Goal: Find specific page/section: Find specific page/section

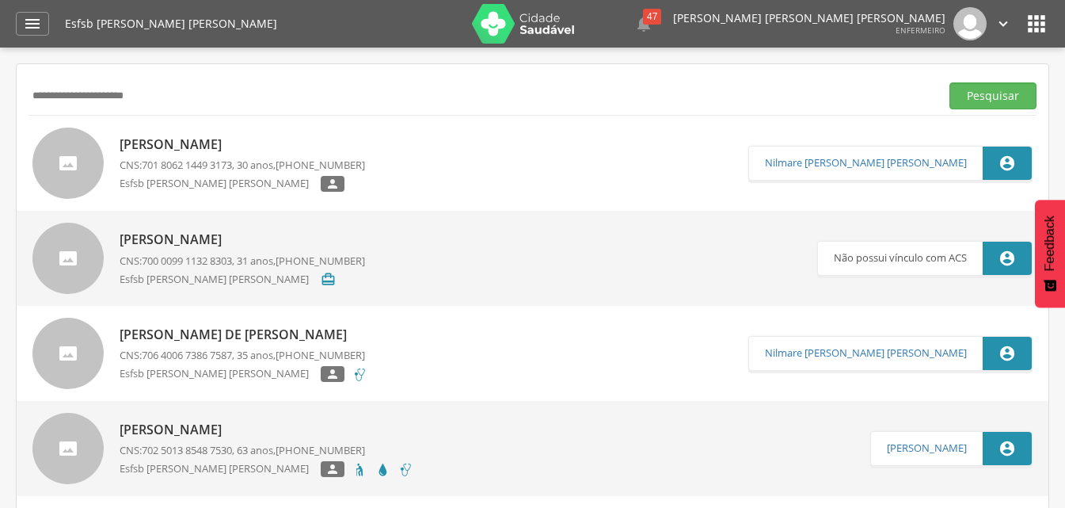
drag, startPoint x: 178, startPoint y: 104, endPoint x: 35, endPoint y: 104, distance: 143.3
click at [35, 104] on input "**********" at bounding box center [481, 95] width 905 height 27
type input "**********"
click at [949, 82] on button "Pesquisar" at bounding box center [992, 95] width 87 height 27
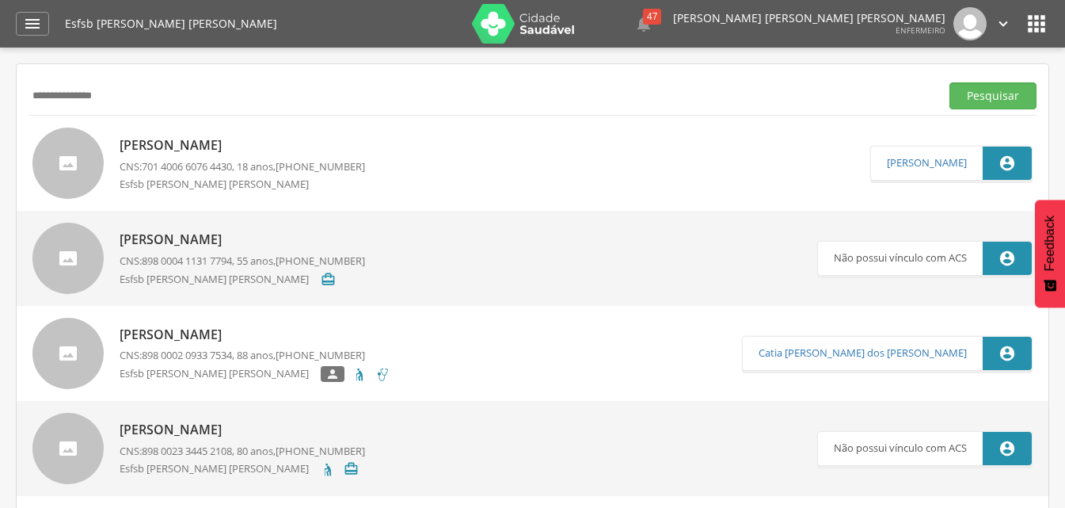
click at [261, 146] on p "[PERSON_NAME]" at bounding box center [242, 145] width 245 height 18
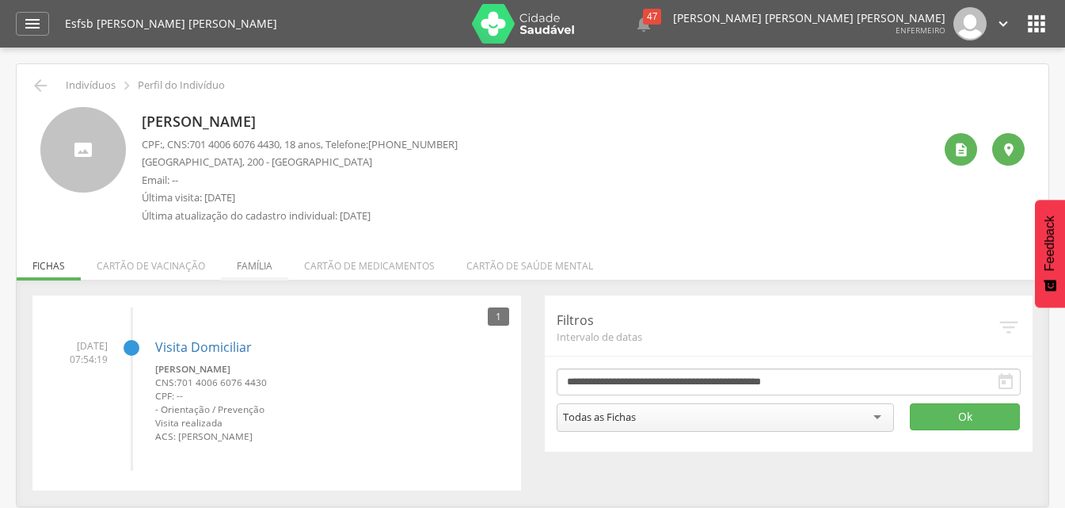
click at [252, 265] on li "Família" at bounding box center [254, 261] width 67 height 37
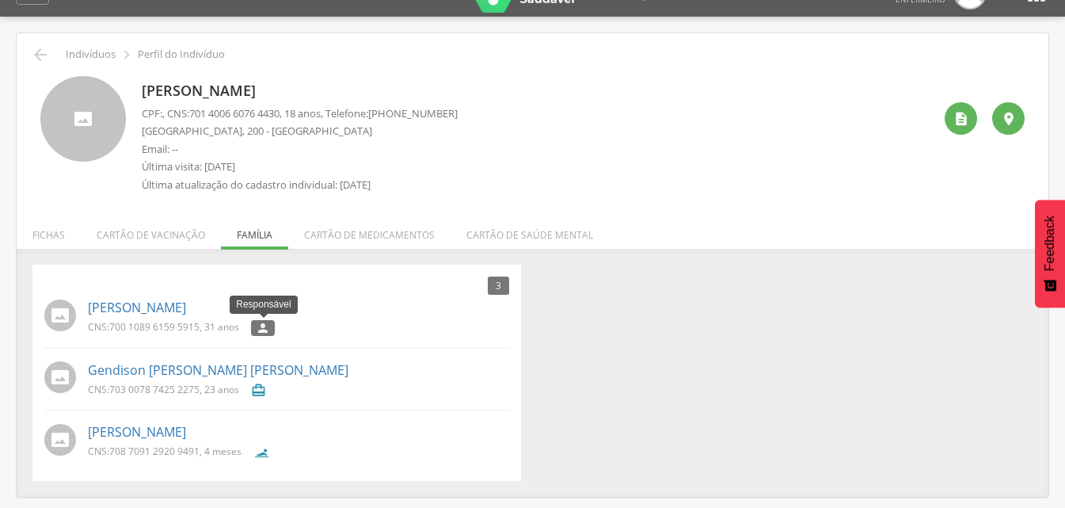
scroll to position [48, 0]
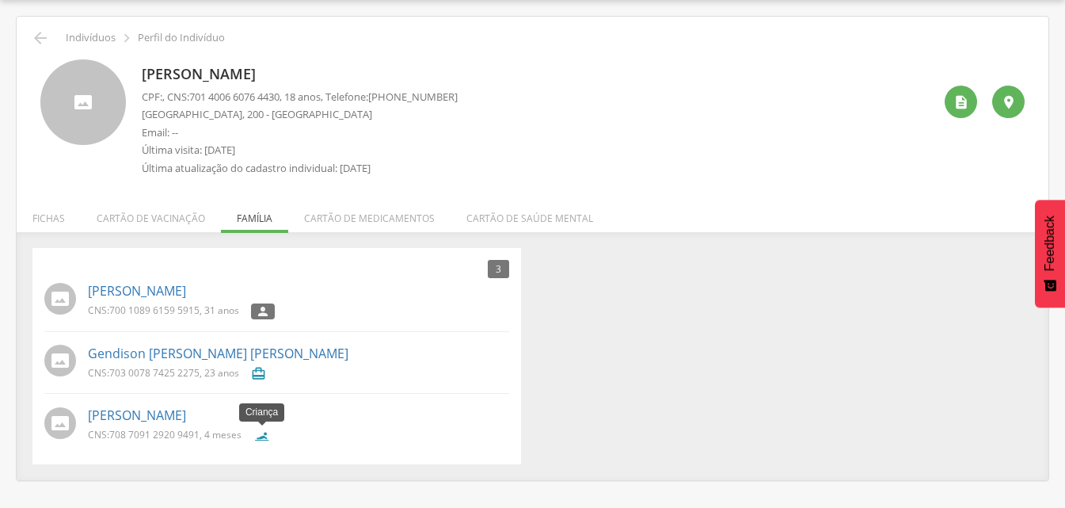
click at [263, 431] on icon at bounding box center [261, 436] width 17 height 17
click at [268, 439] on icon at bounding box center [261, 436] width 17 height 17
click at [186, 419] on link "[PERSON_NAME]" at bounding box center [137, 415] width 98 height 18
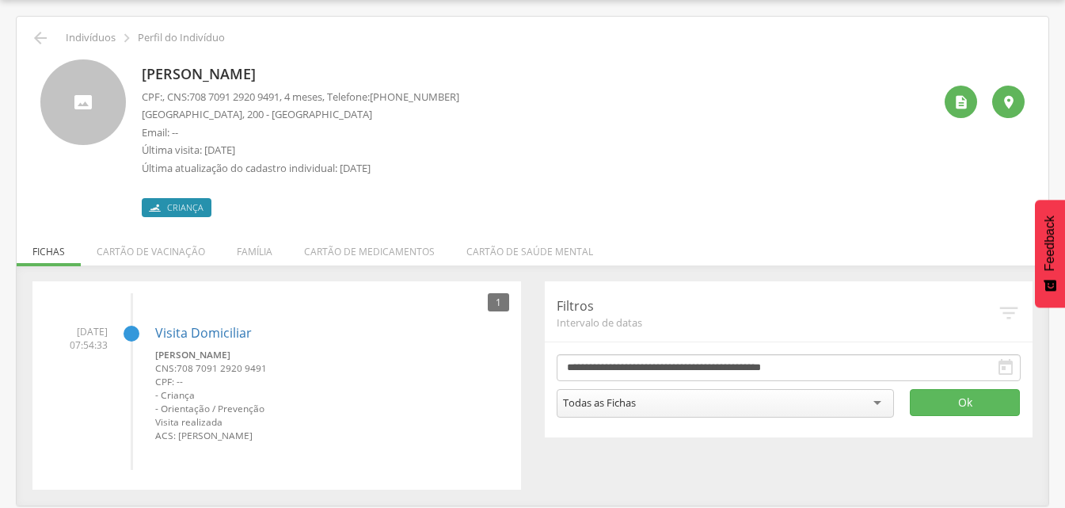
click at [183, 205] on span "Criança" at bounding box center [185, 207] width 36 height 13
click at [222, 331] on link "Visita Domiciliar" at bounding box center [203, 332] width 97 height 17
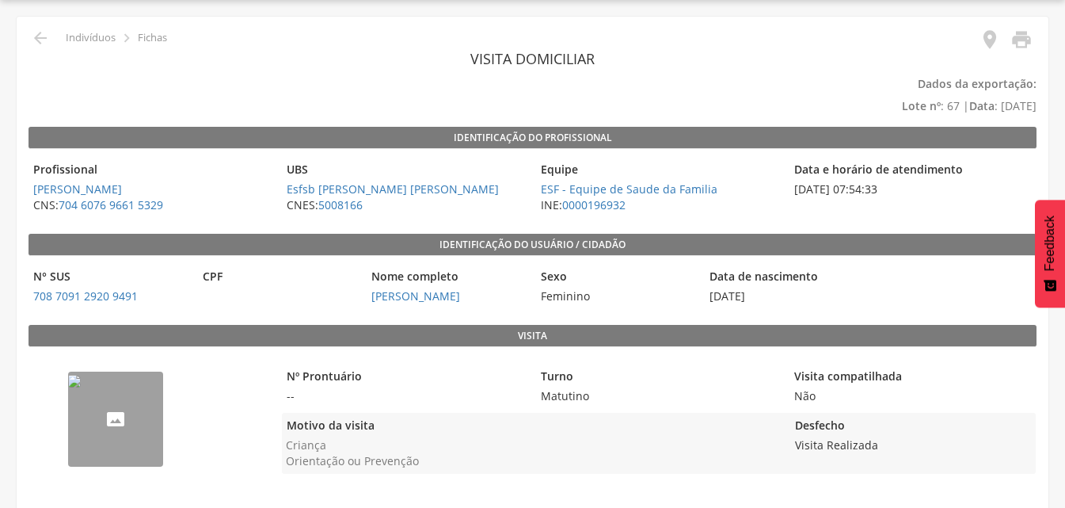
click at [81, 387] on img "--" at bounding box center [74, 381] width 13 height 13
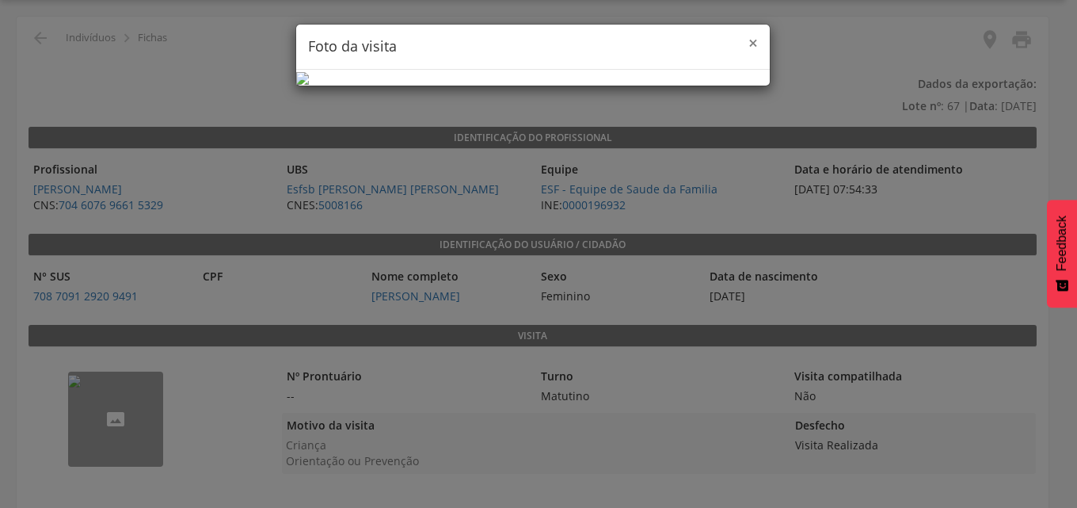
click at [748, 40] on span "×" at bounding box center [753, 43] width 10 height 22
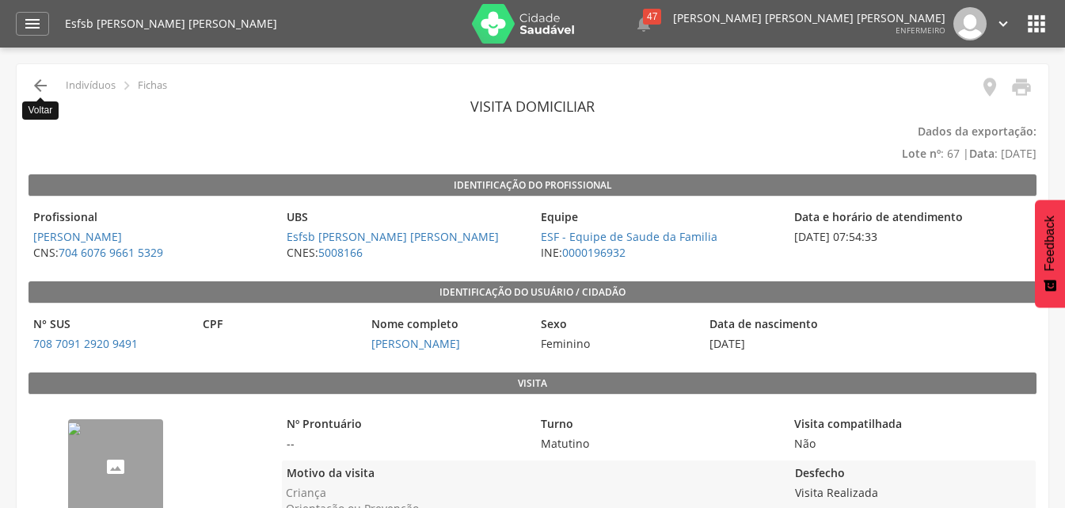
click at [40, 84] on icon "" at bounding box center [40, 85] width 19 height 19
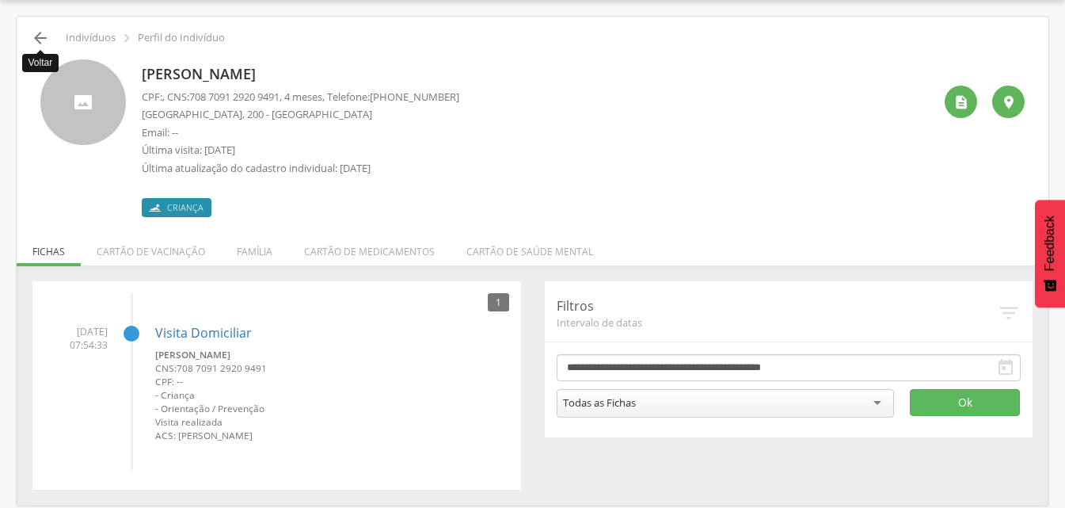
click at [42, 39] on icon "" at bounding box center [40, 38] width 19 height 19
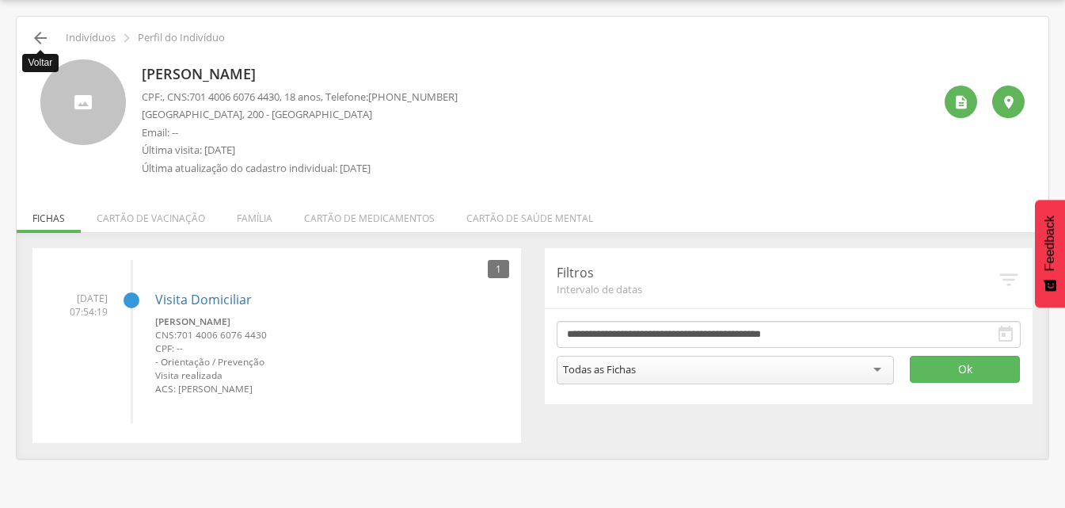
click at [34, 44] on icon "" at bounding box center [40, 38] width 19 height 19
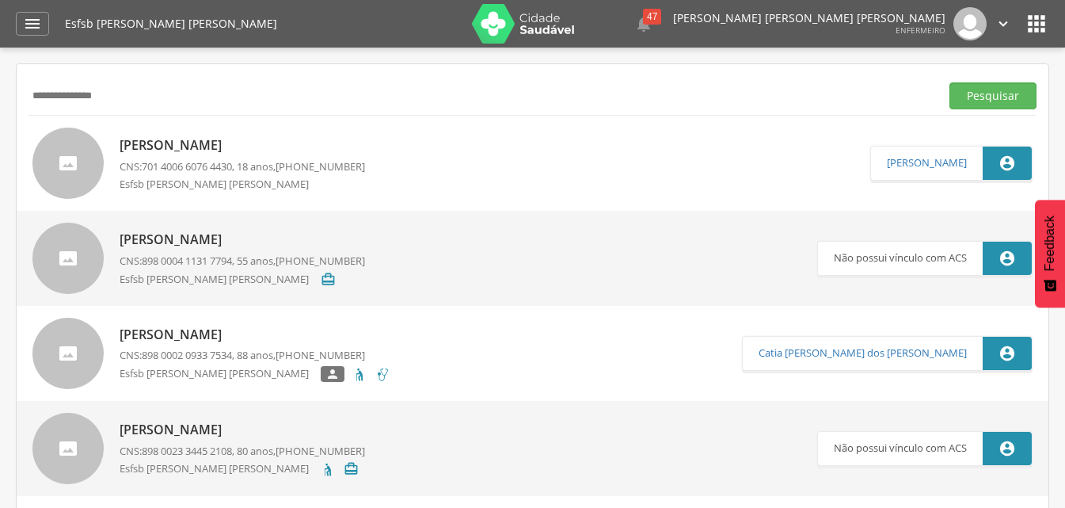
drag, startPoint x: 144, startPoint y: 102, endPoint x: 7, endPoint y: 102, distance: 137.0
click at [7, 102] on div " Supervisão  Distritos  Ubs Coordenador: - [GEOGRAPHIC_DATA] / BA Intervalo …" at bounding box center [532, 302] width 1065 height 508
paste input "**********"
click at [949, 82] on button "Pesquisar" at bounding box center [992, 95] width 87 height 27
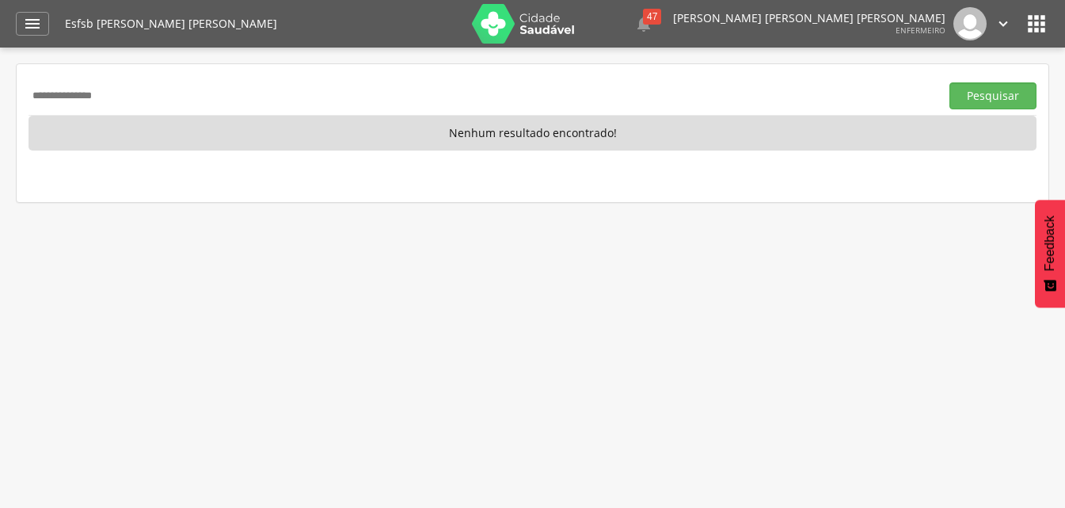
drag, startPoint x: 112, startPoint y: 95, endPoint x: 0, endPoint y: 95, distance: 111.6
click at [0, 95] on div " Supervisão  Distritos  Ubs Coordenador: - [GEOGRAPHIC_DATA] / BA Intervalo …" at bounding box center [532, 302] width 1065 height 508
type input "**********"
click at [949, 82] on button "Pesquisar" at bounding box center [992, 95] width 87 height 27
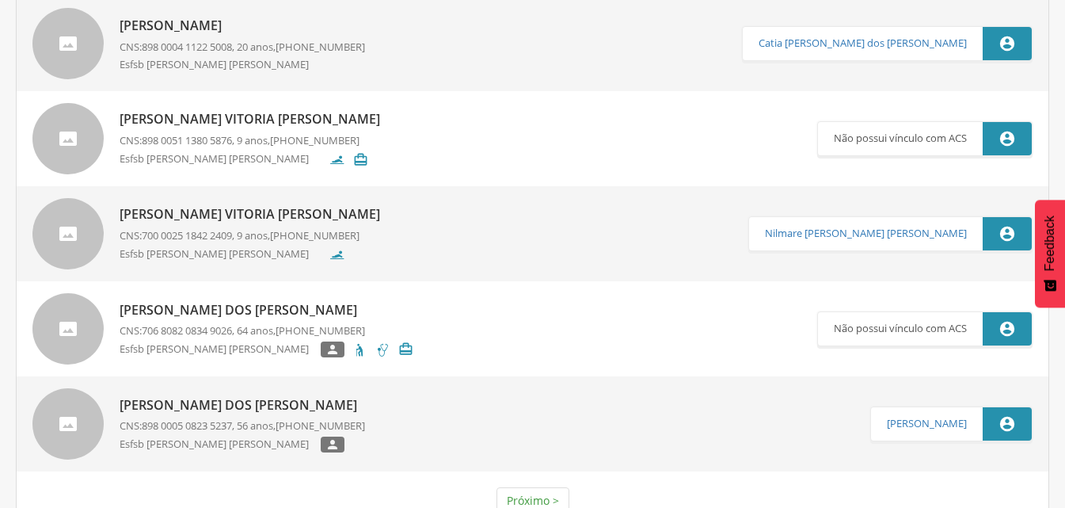
scroll to position [4430, 0]
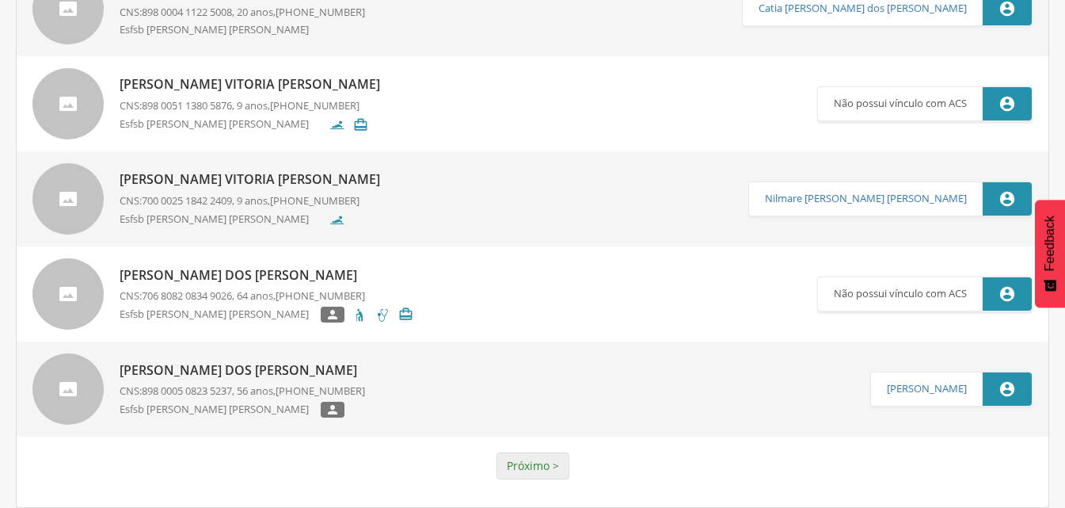
click at [546, 465] on link "Próximo >" at bounding box center [532, 465] width 73 height 27
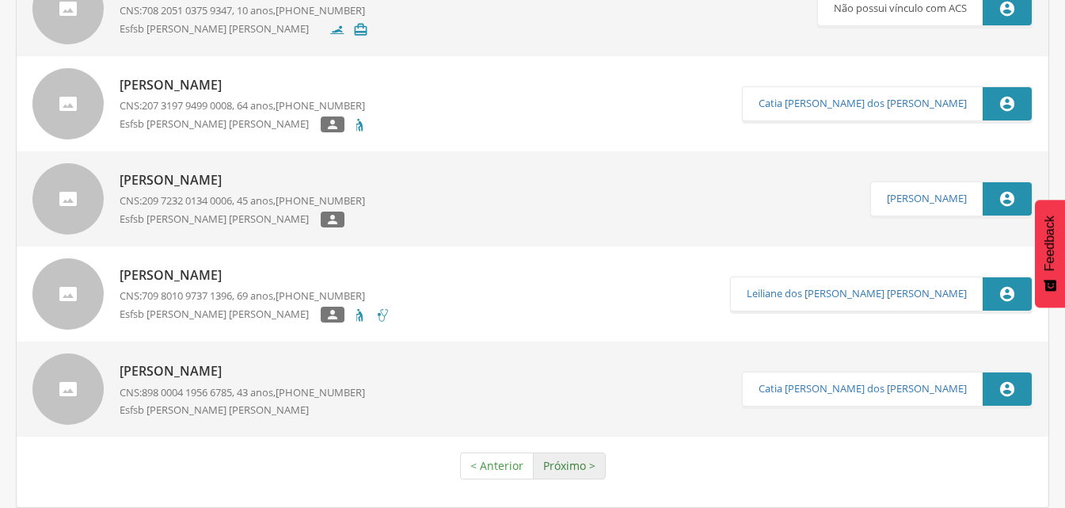
click at [563, 464] on link "Próximo >" at bounding box center [569, 465] width 73 height 27
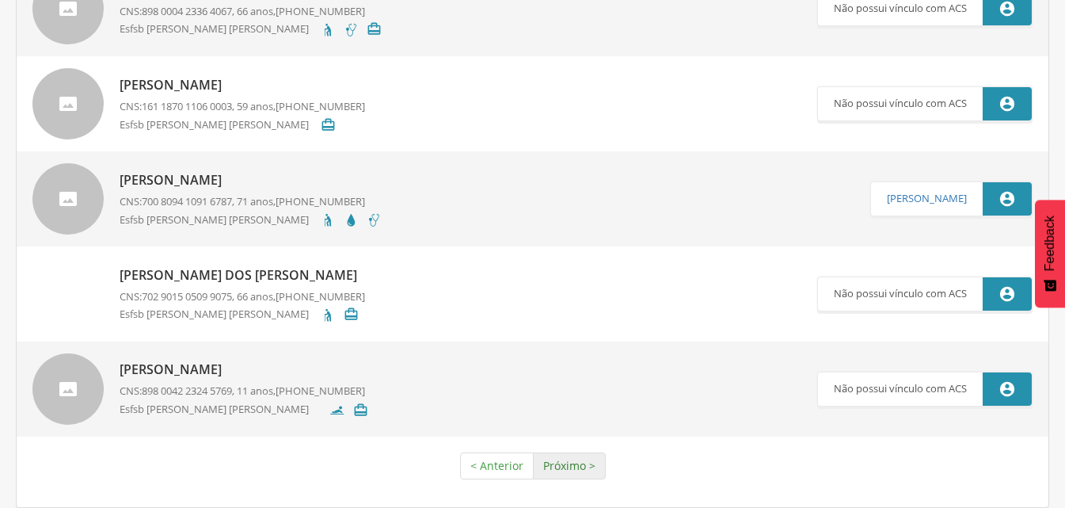
click at [573, 465] on link "Próximo >" at bounding box center [569, 465] width 73 height 27
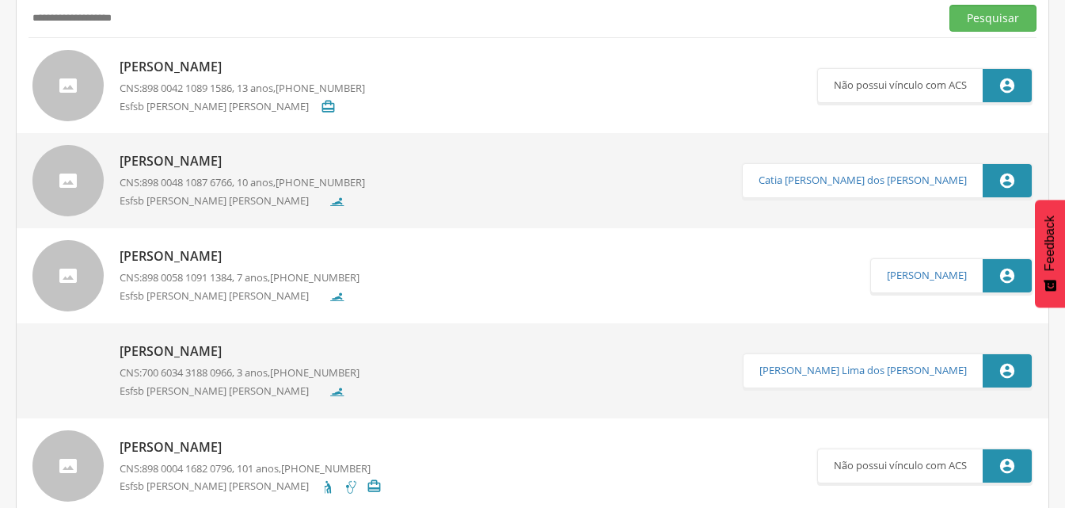
scroll to position [0, 0]
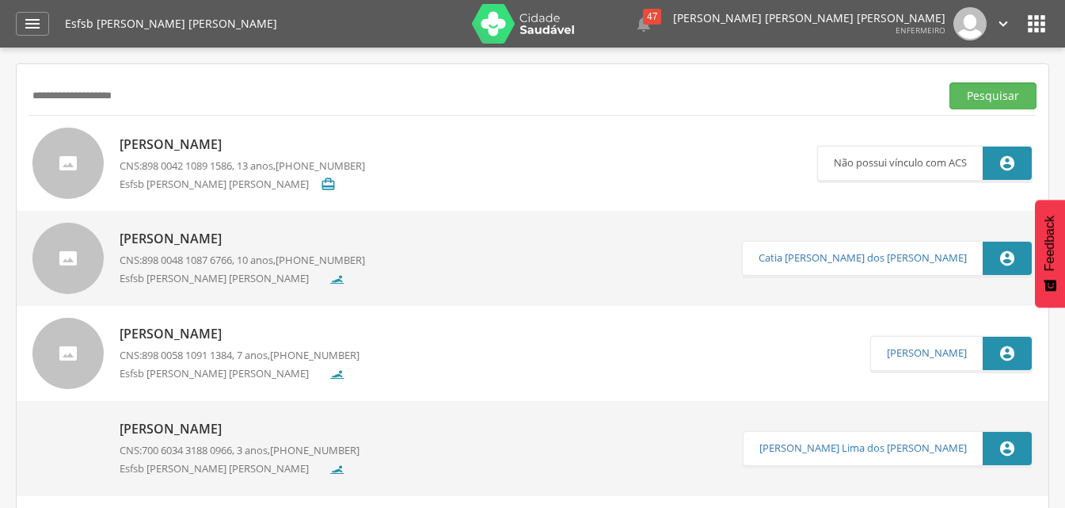
drag, startPoint x: 181, startPoint y: 99, endPoint x: 0, endPoint y: 121, distance: 182.7
click at [0, 121] on div " Supervisão  Distritos  Ubs Coordenador: - [GEOGRAPHIC_DATA] / BA Intervalo …" at bounding box center [532, 302] width 1065 height 508
paste input "**********"
type input "**********"
click at [945, 101] on form "**********" at bounding box center [533, 95] width 1008 height 27
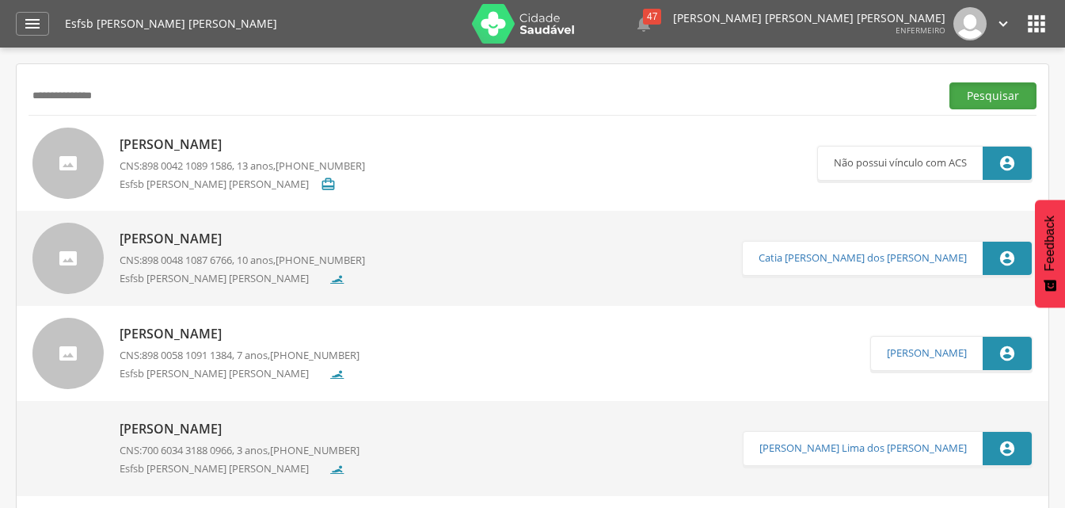
click at [954, 90] on button "Pesquisar" at bounding box center [992, 95] width 87 height 27
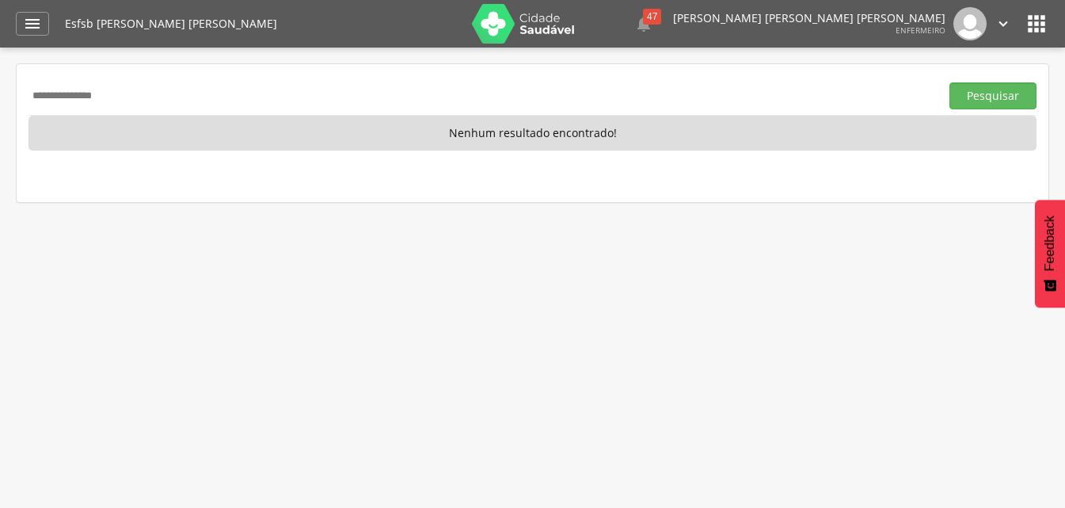
click at [995, 24] on icon "" at bounding box center [1003, 23] width 17 height 17
click at [953, 88] on link "Sair" at bounding box center [948, 92] width 125 height 20
